Goal: Ask a question

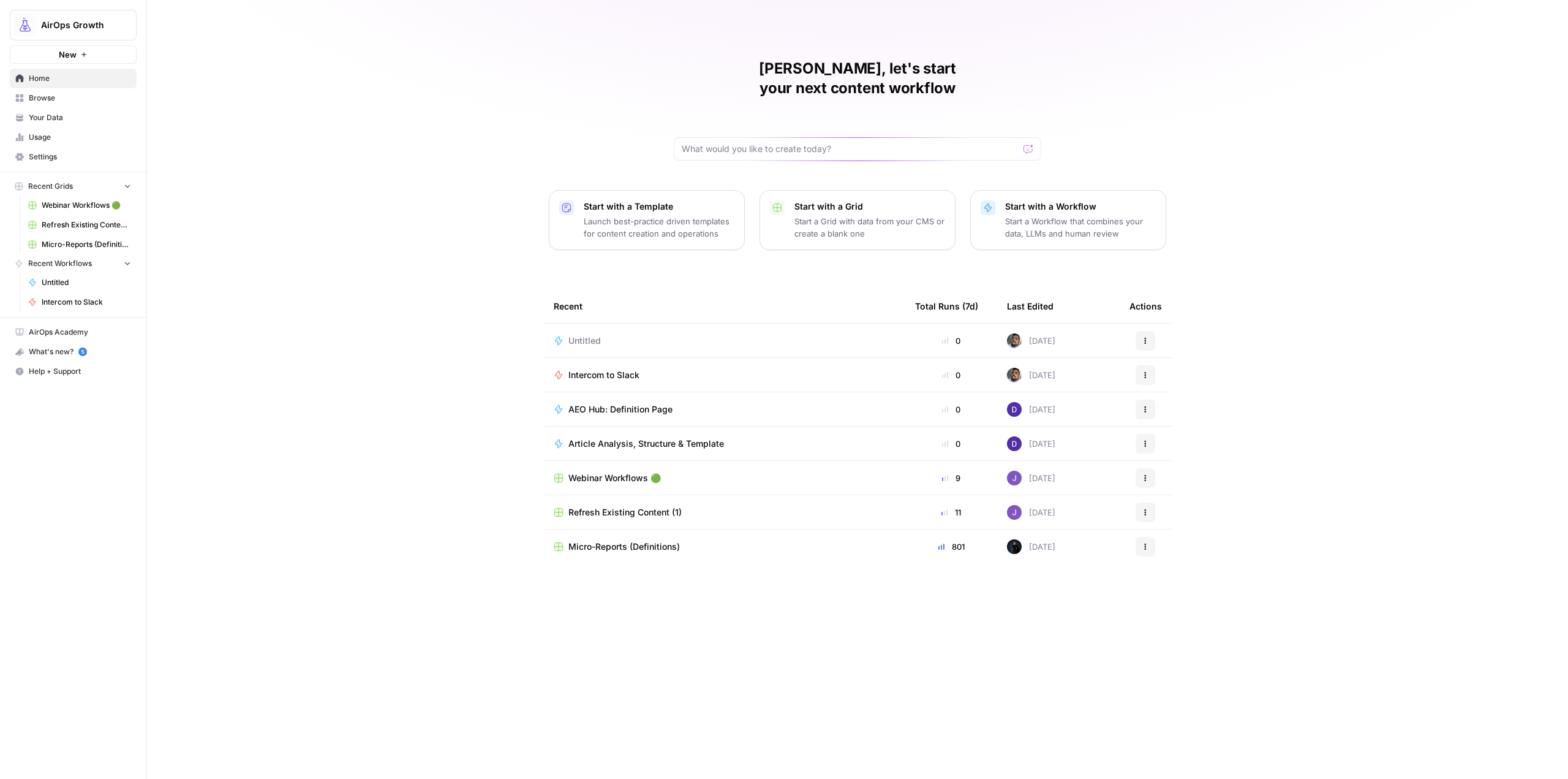
click at [633, 365] on td "Intercom to Slack" at bounding box center [724, 374] width 361 height 34
click at [630, 362] on td "Intercom to Slack" at bounding box center [724, 374] width 361 height 34
click at [623, 369] on span "Intercom to Slack" at bounding box center [604, 375] width 71 height 12
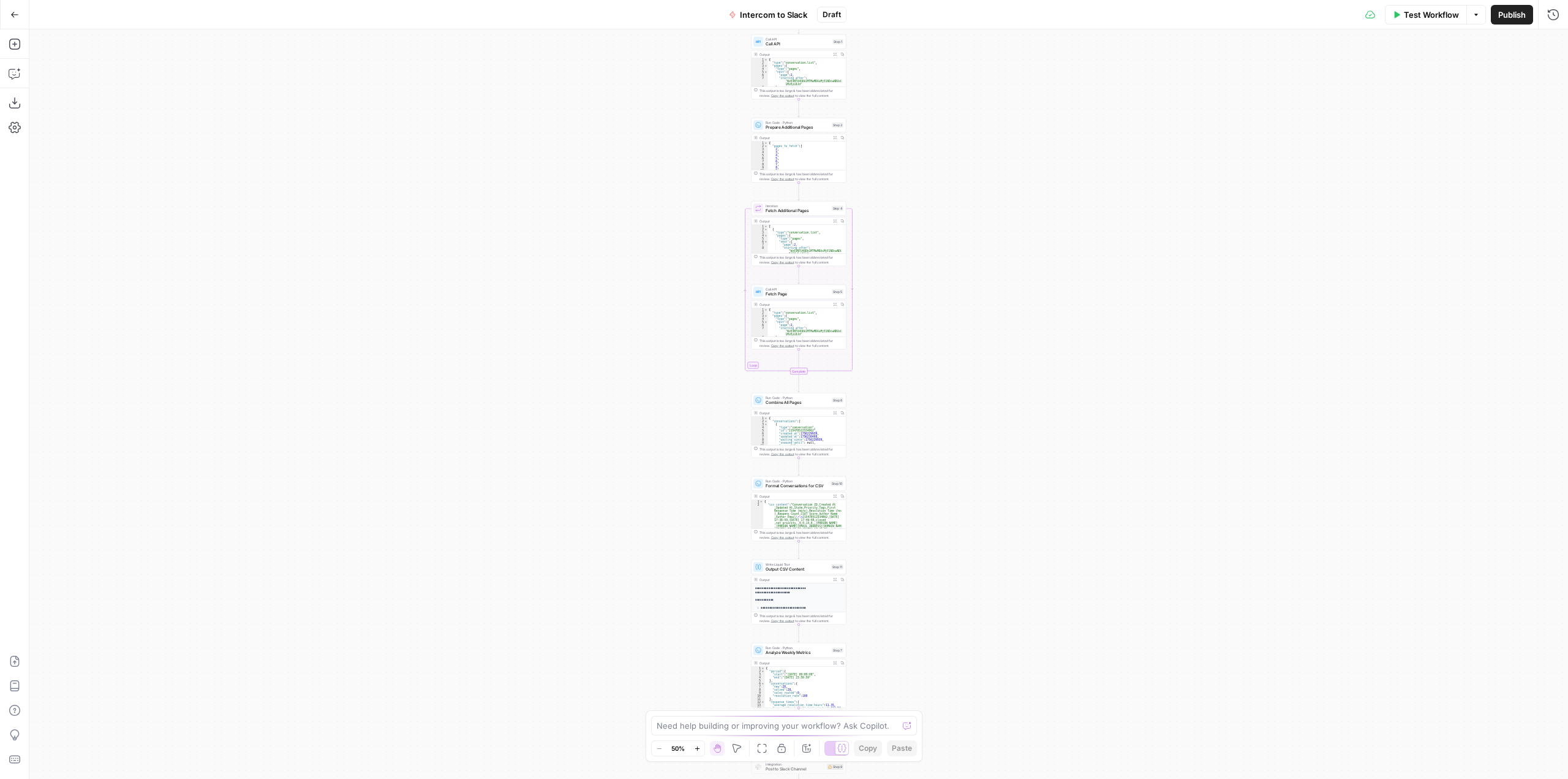
click at [18, 82] on button "Copilot" at bounding box center [15, 73] width 20 height 20
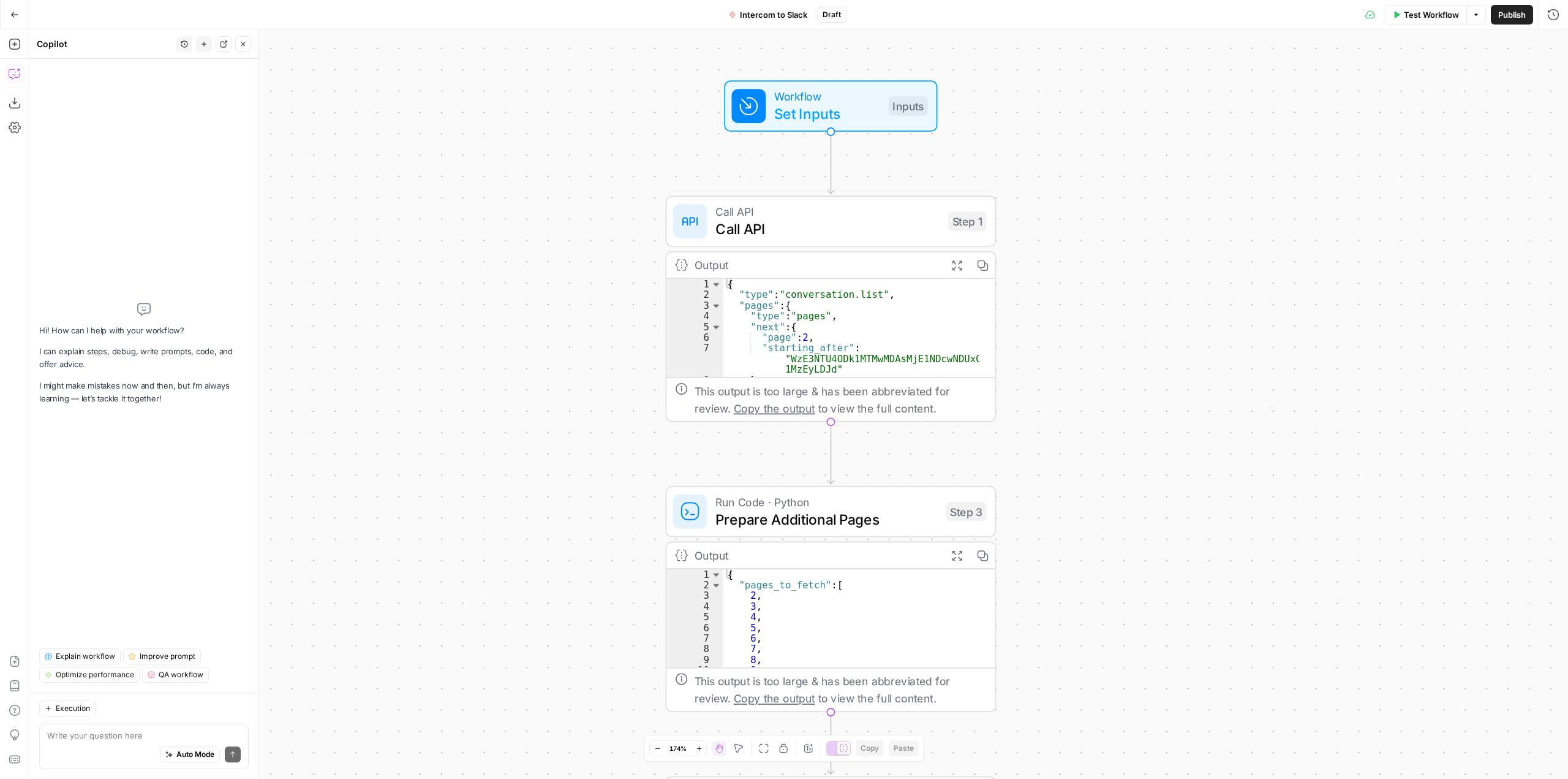
drag, startPoint x: 874, startPoint y: 180, endPoint x: 1198, endPoint y: 518, distance: 468.2
click at [1198, 518] on div "Workflow Set Inputs Inputs Call API Call API Step 1 Output Expand Output Copy 1…" at bounding box center [798, 404] width 1539 height 750
click at [134, 741] on textarea at bounding box center [144, 735] width 194 height 12
type textarea "can you list the parameters I have access to from the conversations API from in…"
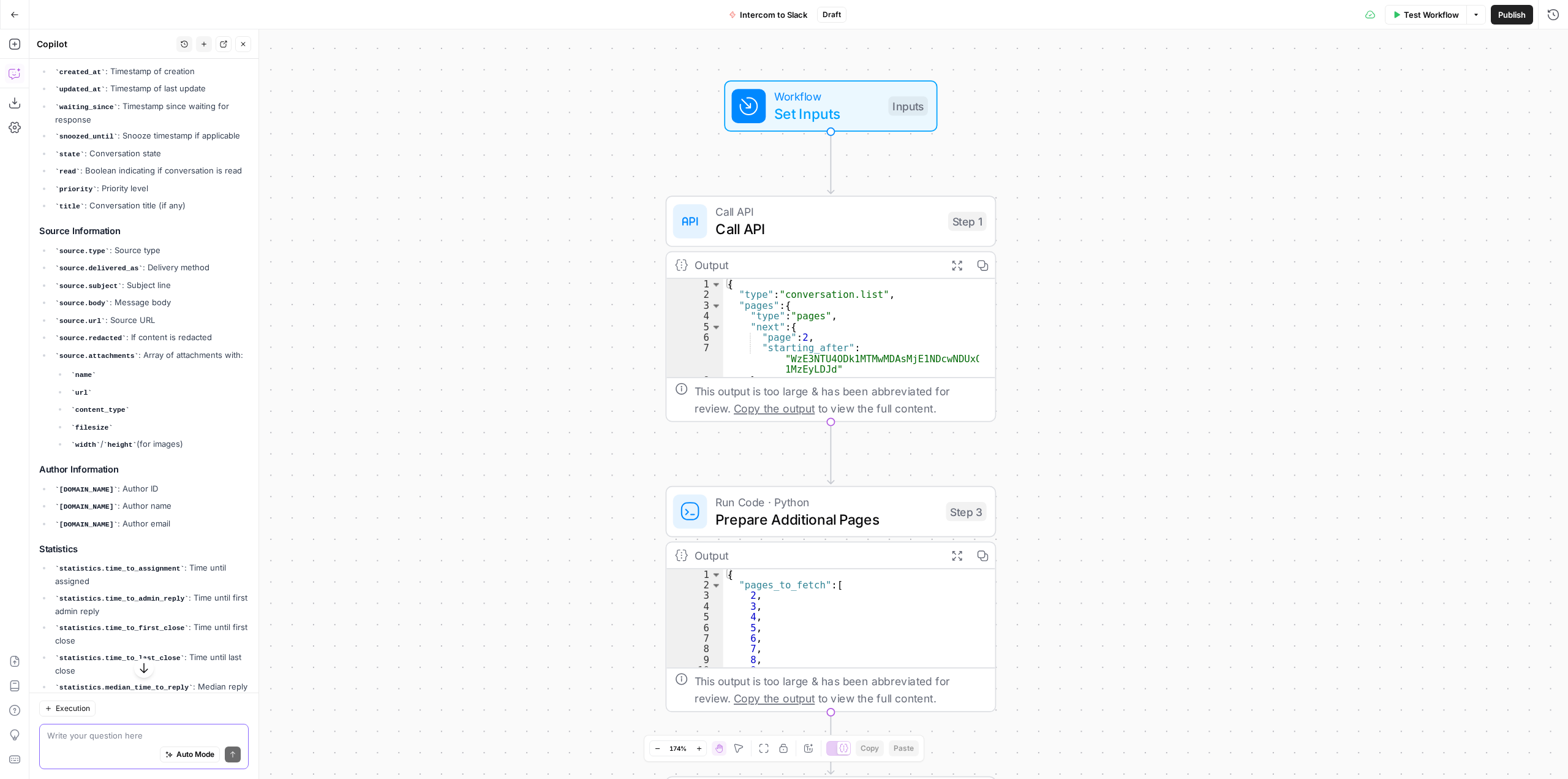
scroll to position [256, 0]
click at [125, 738] on textarea at bounding box center [144, 735] width 194 height 12
paste textarea "Conversation ID Created At Updated At State Priority Tags First Response Time (…"
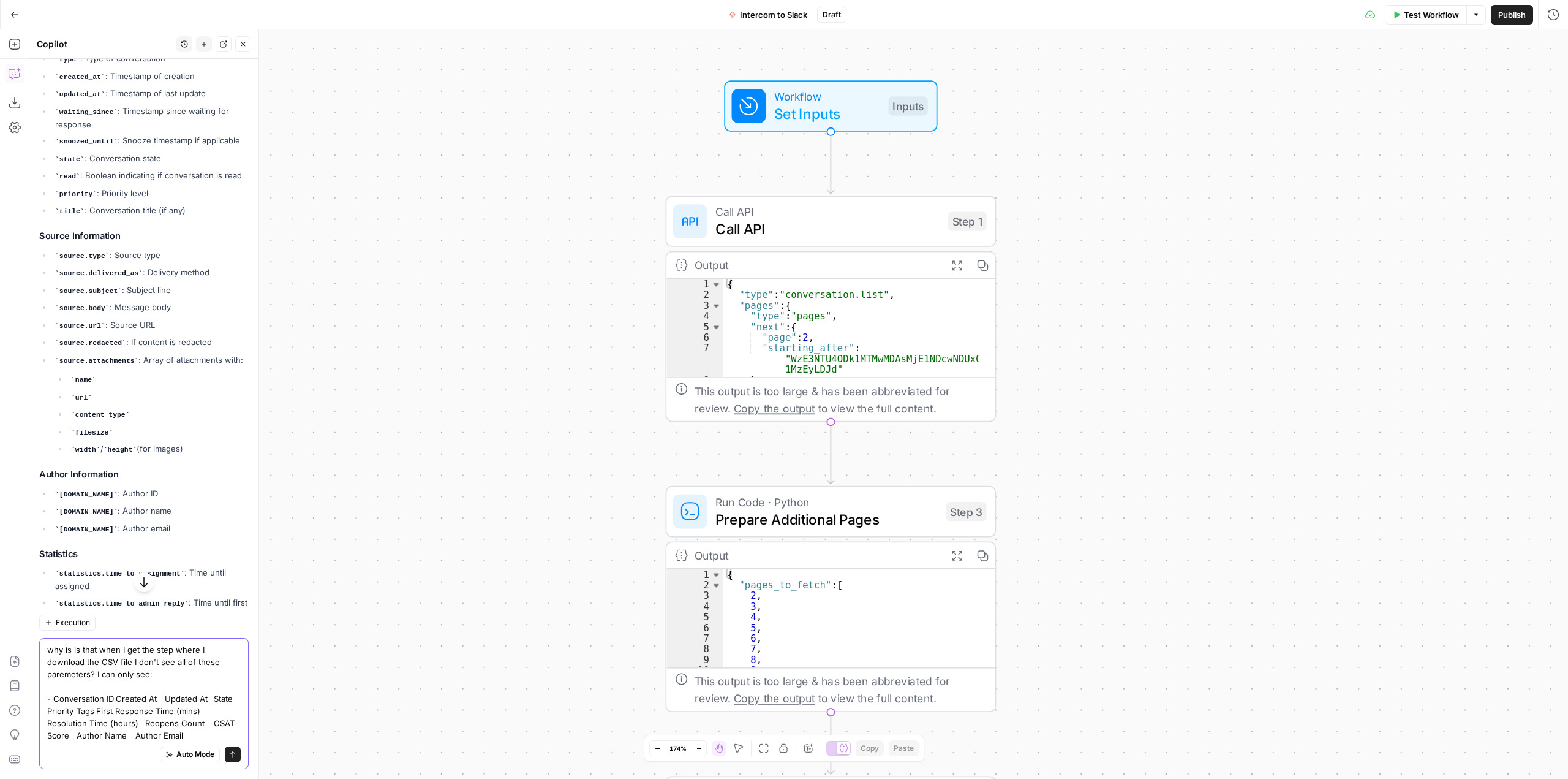
click at [119, 695] on textarea "why is is that when I get the step where I download the CSV file I don't see al…" at bounding box center [144, 693] width 194 height 98
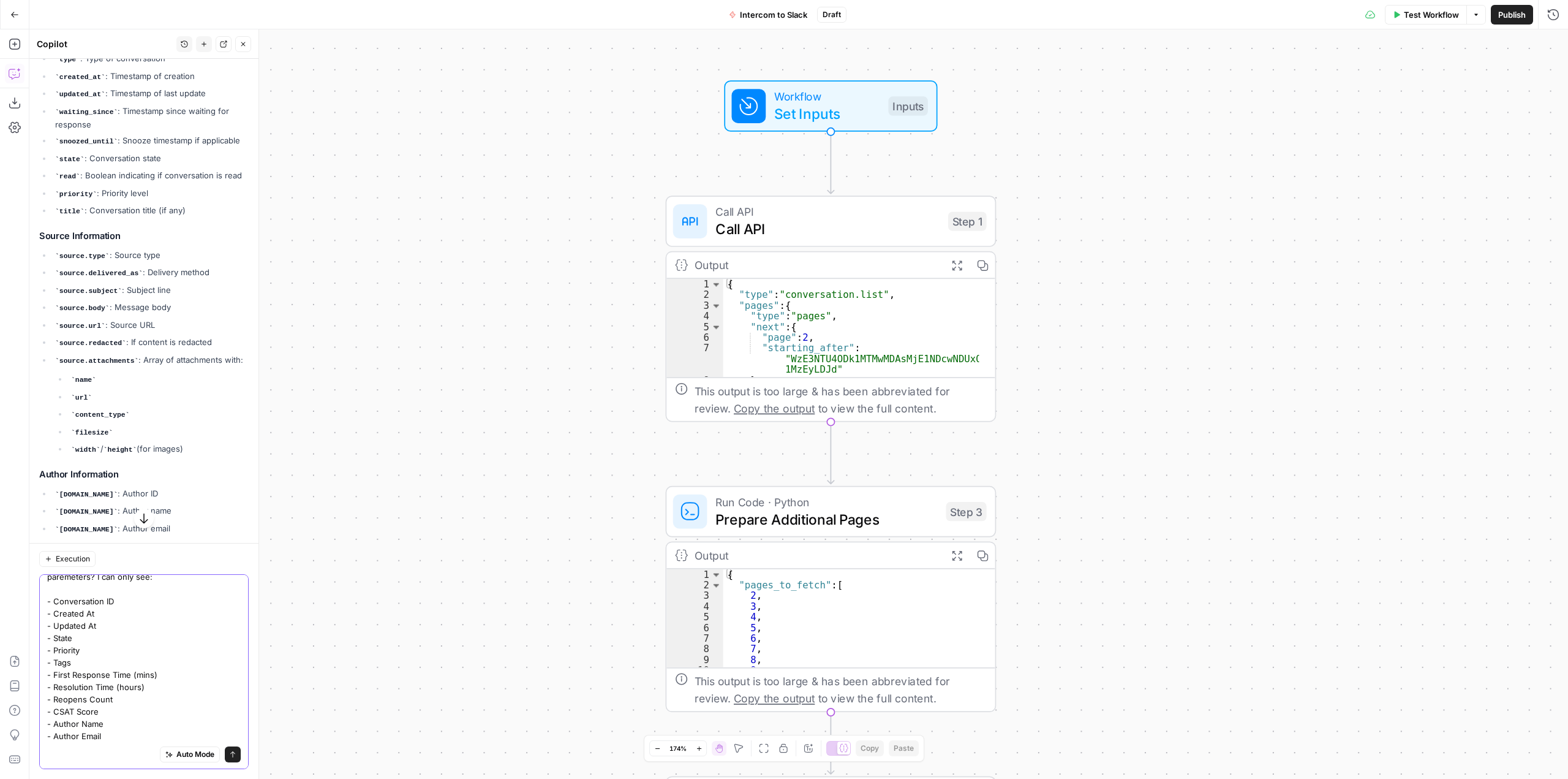
scroll to position [34, 0]
type textarea "why is is that when I get the step where I download the CSV file I don't see al…"
click at [225, 756] on button "Send" at bounding box center [233, 754] width 16 height 16
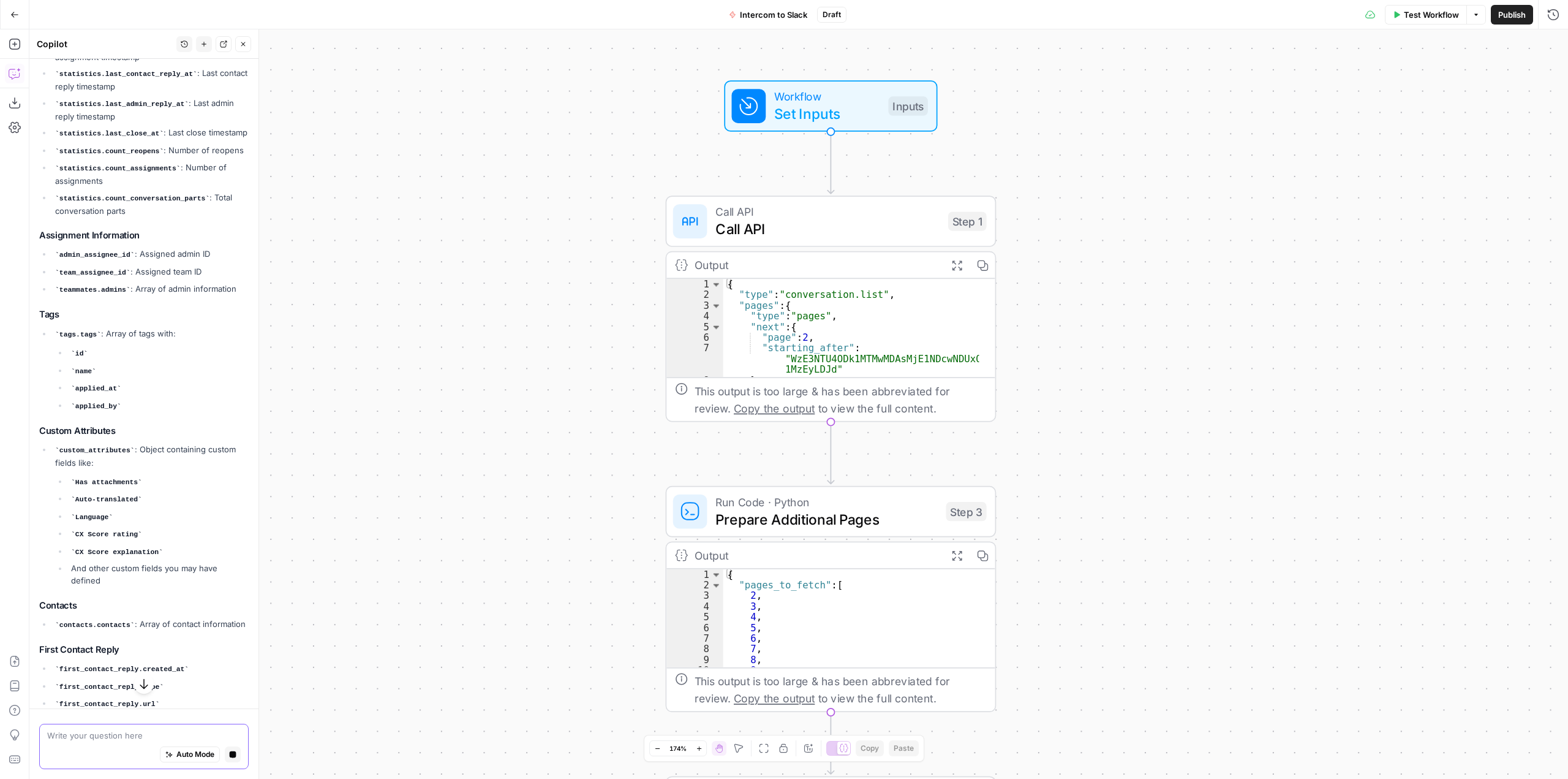
scroll to position [1421, 0]
